Goal: Entertainment & Leisure: Consume media (video, audio)

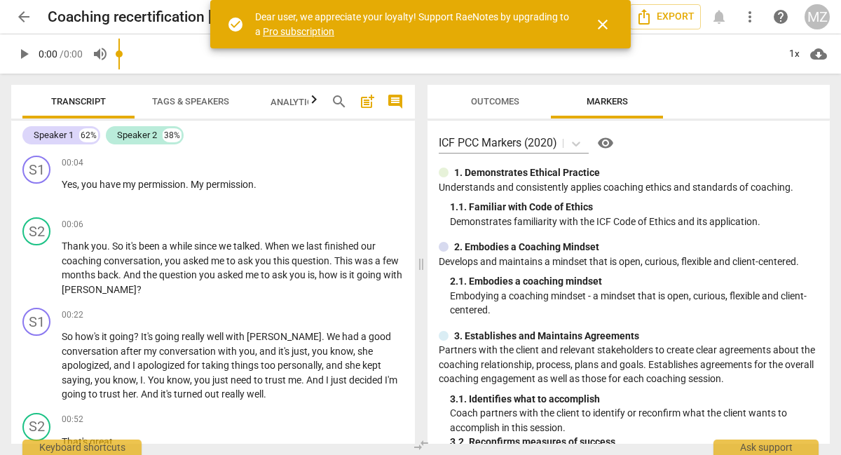
click at [602, 21] on span "close" at bounding box center [603, 24] width 17 height 17
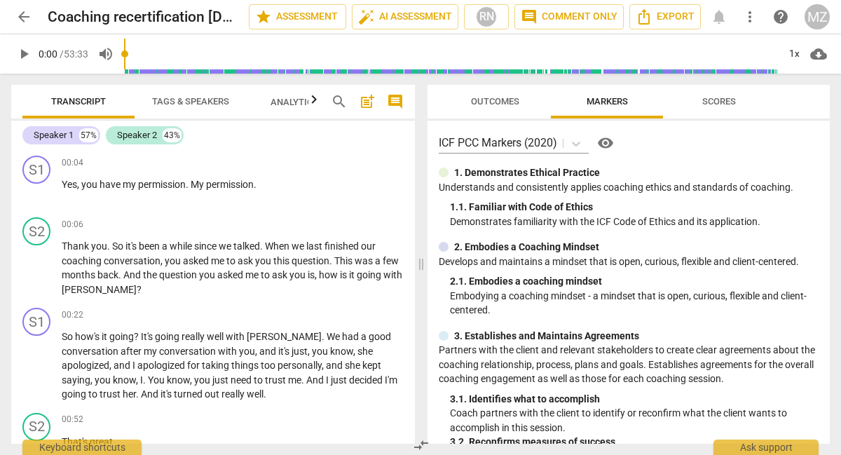
click at [25, 17] on span "arrow_back" at bounding box center [23, 16] width 17 height 17
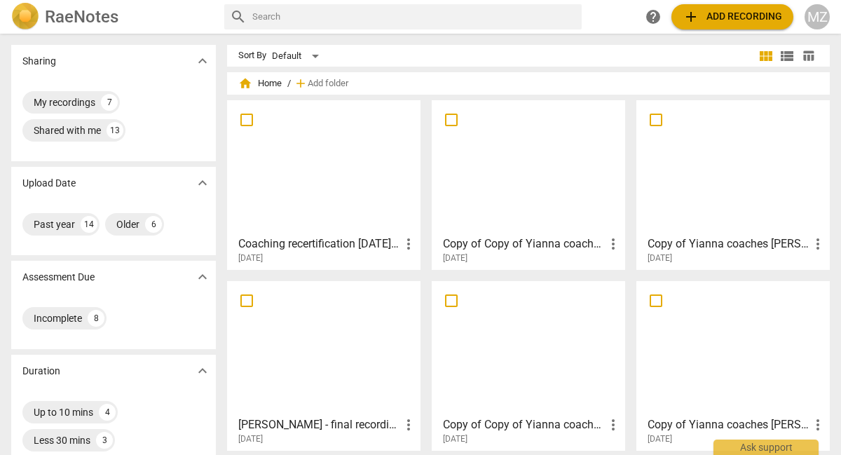
click at [310, 374] on div at bounding box center [324, 348] width 184 height 124
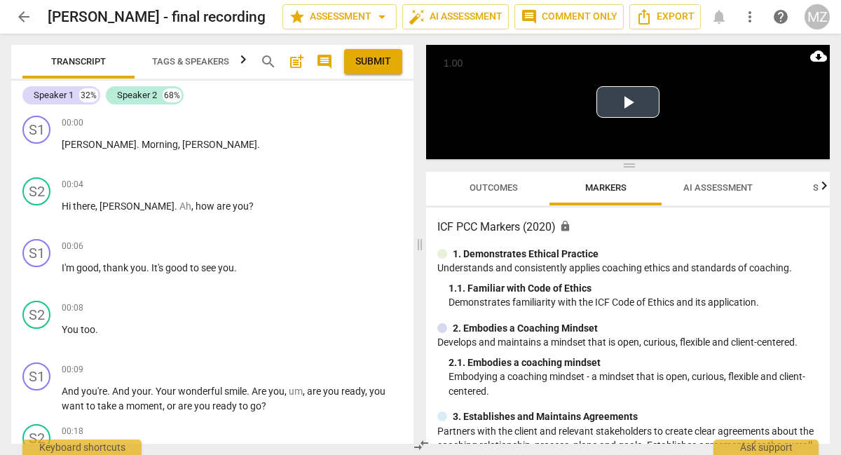
click at [623, 95] on button "Play Video" at bounding box center [628, 102] width 63 height 32
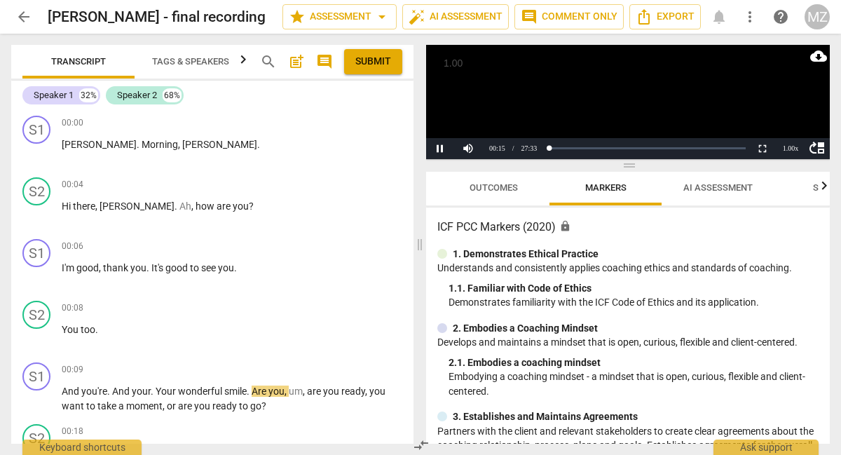
drag, startPoint x: 785, startPoint y: 64, endPoint x: 792, endPoint y: 200, distance: 136.2
click at [785, 64] on video at bounding box center [628, 102] width 404 height 114
click at [621, 104] on video at bounding box center [628, 102] width 404 height 114
click at [794, 147] on div "1.00 x" at bounding box center [791, 148] width 28 height 21
click at [790, 125] on li "2x" at bounding box center [791, 130] width 28 height 15
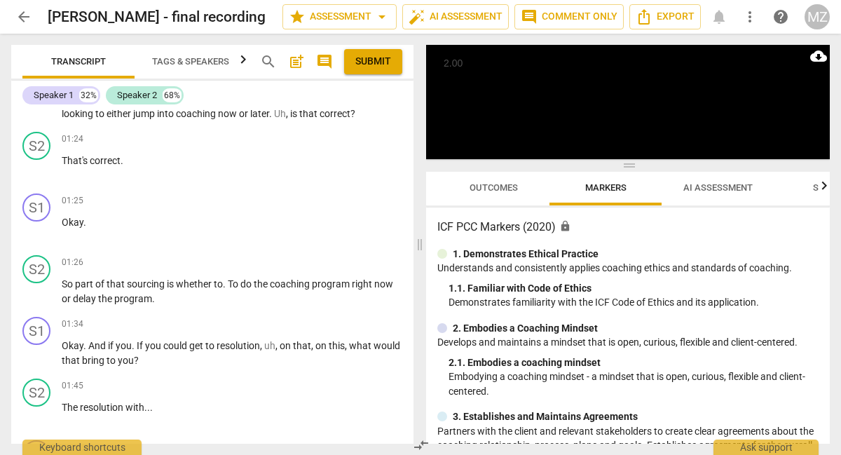
scroll to position [700, 0]
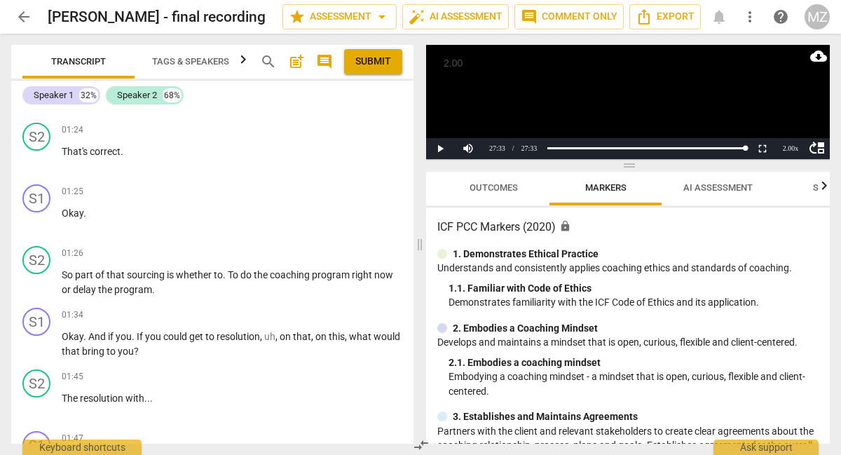
click at [57, 97] on div "Speaker 1" at bounding box center [54, 95] width 40 height 14
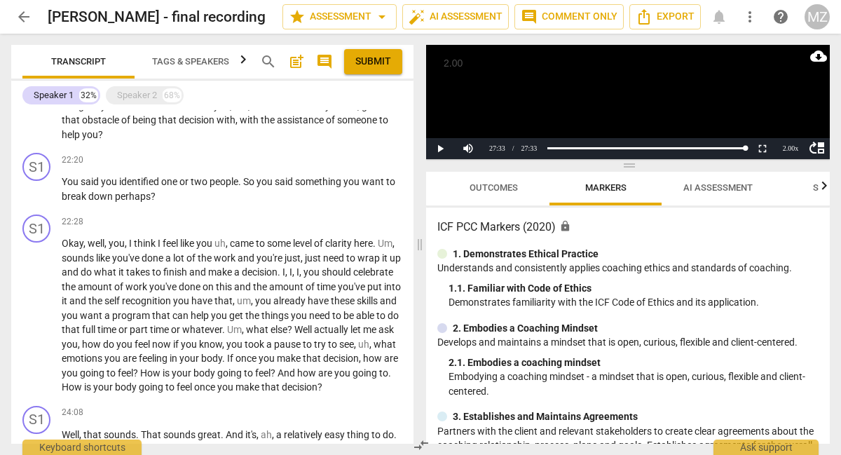
scroll to position [3085, 0]
click at [283, 277] on span "." at bounding box center [280, 271] width 5 height 11
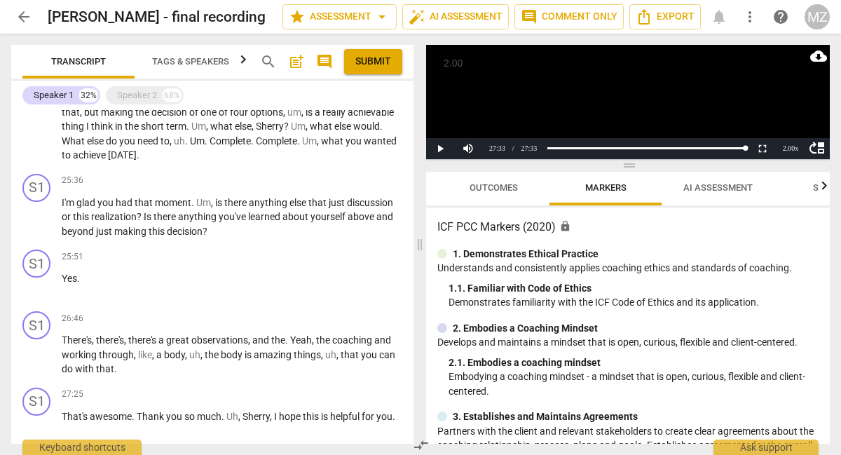
scroll to position [3506, 0]
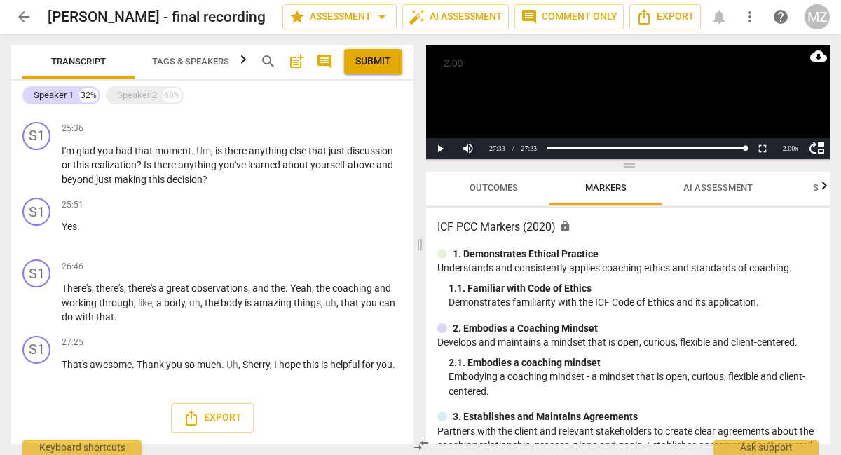
click at [37, 243] on span "play_arrow" at bounding box center [37, 234] width 17 height 17
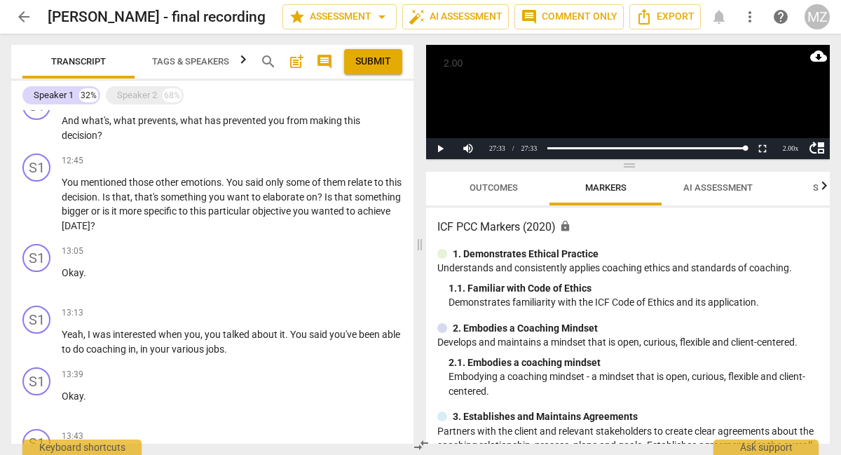
scroll to position [1893, 0]
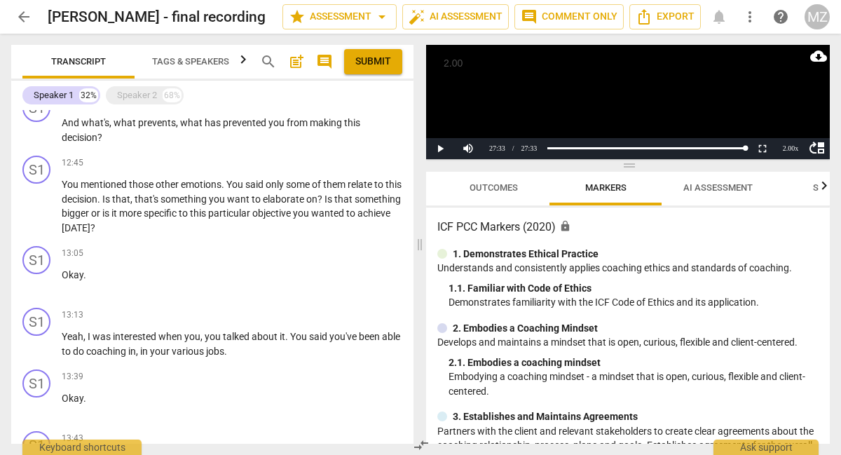
click at [127, 91] on div "Speaker 2" at bounding box center [137, 95] width 40 height 14
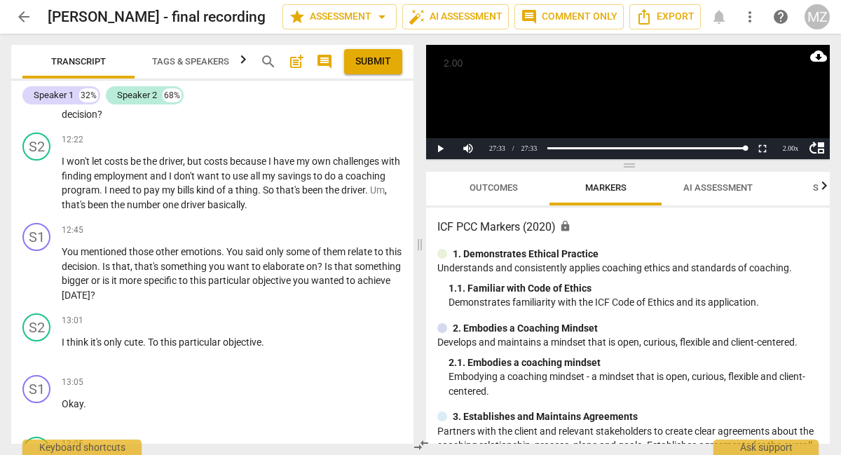
click at [130, 99] on div "Speaker 2" at bounding box center [137, 95] width 40 height 14
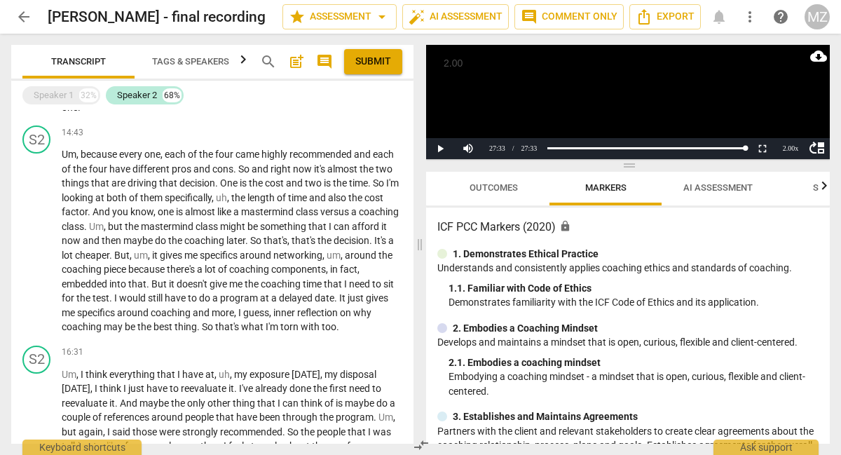
scroll to position [2808, 0]
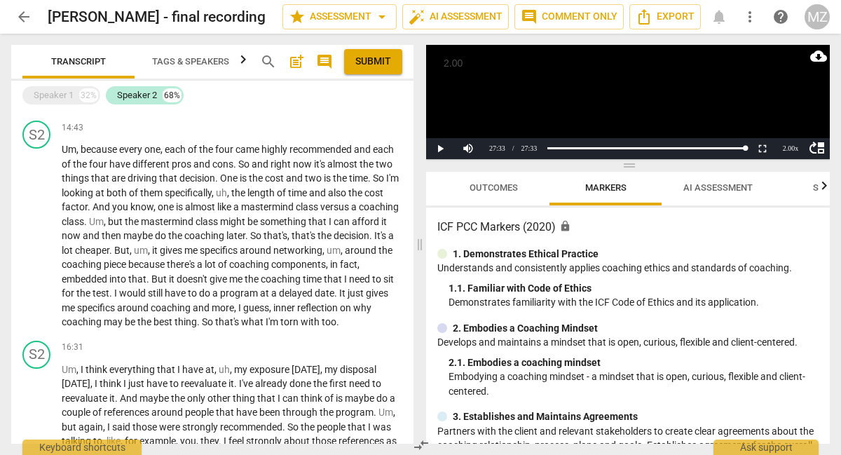
click at [61, 97] on div "Speaker 1" at bounding box center [54, 95] width 40 height 14
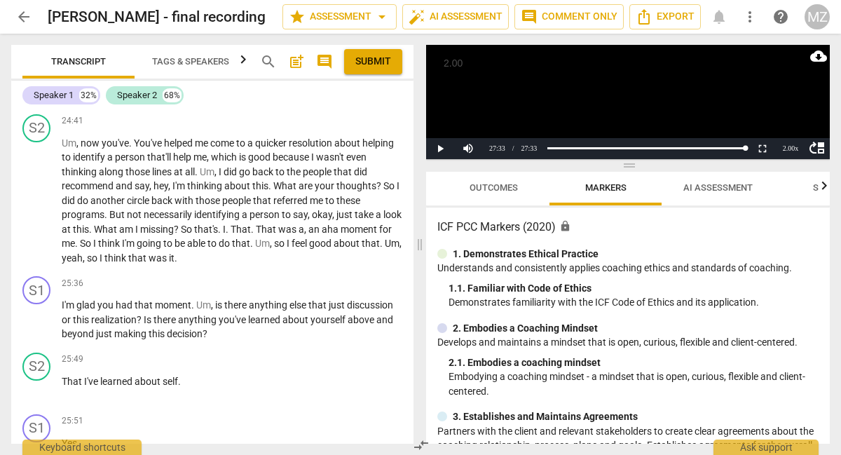
scroll to position [7693, 0]
